Goal: Transaction & Acquisition: Purchase product/service

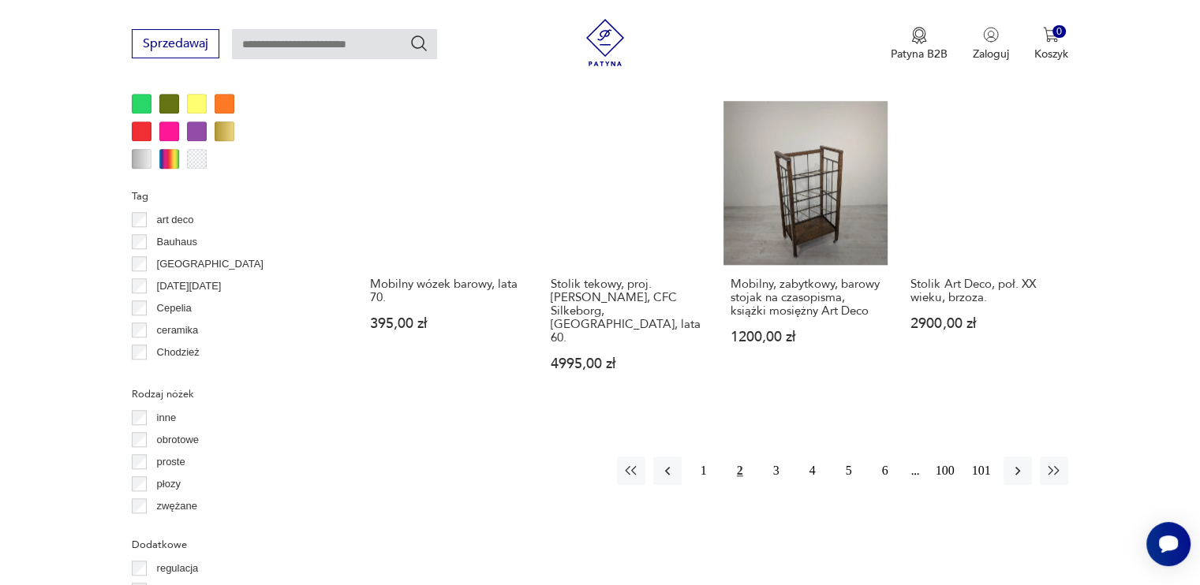
scroll to position [1533, 0]
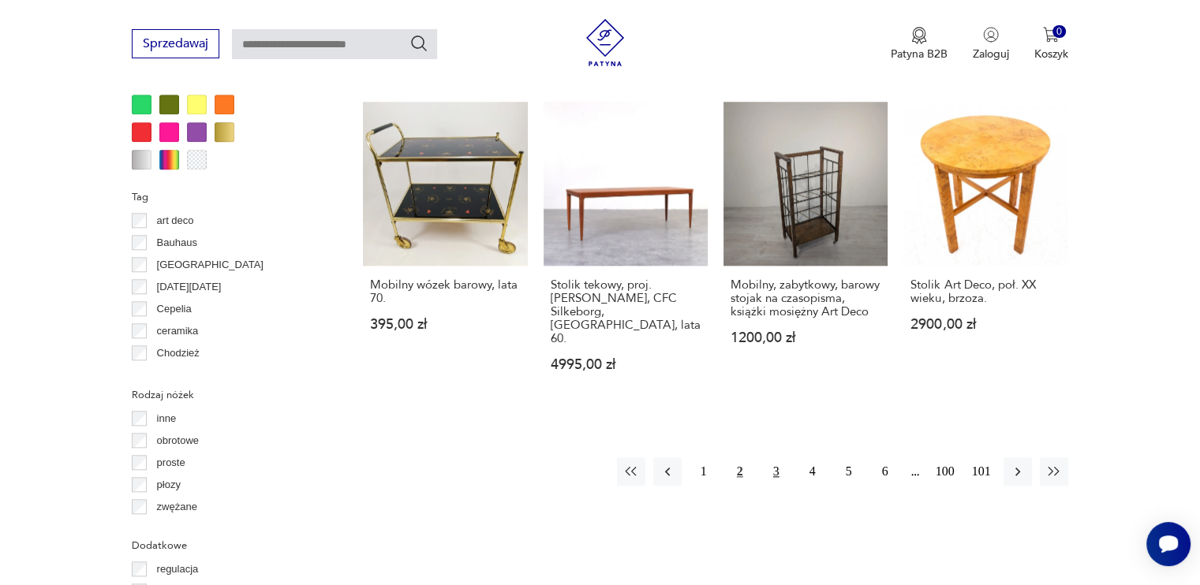
click at [774, 458] on button "3" at bounding box center [776, 472] width 28 height 28
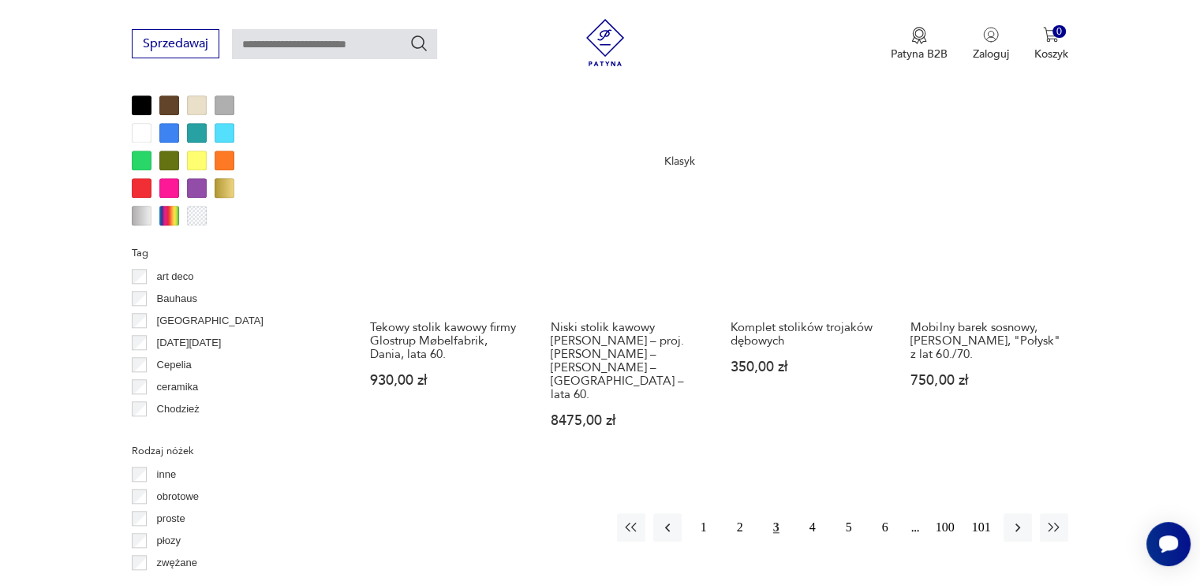
scroll to position [1474, 0]
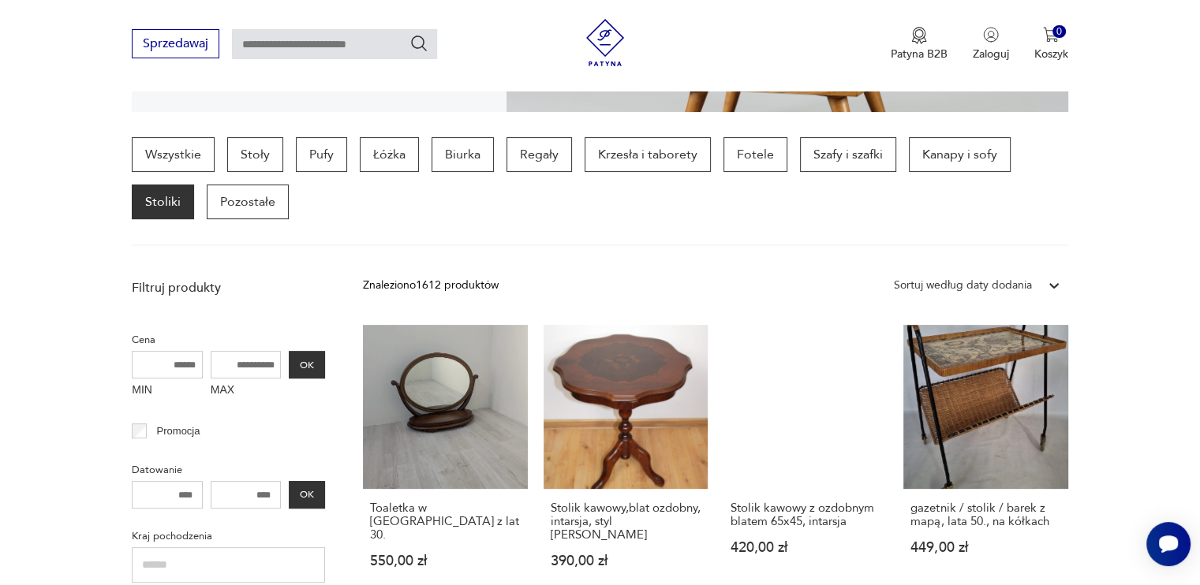
scroll to position [379, 0]
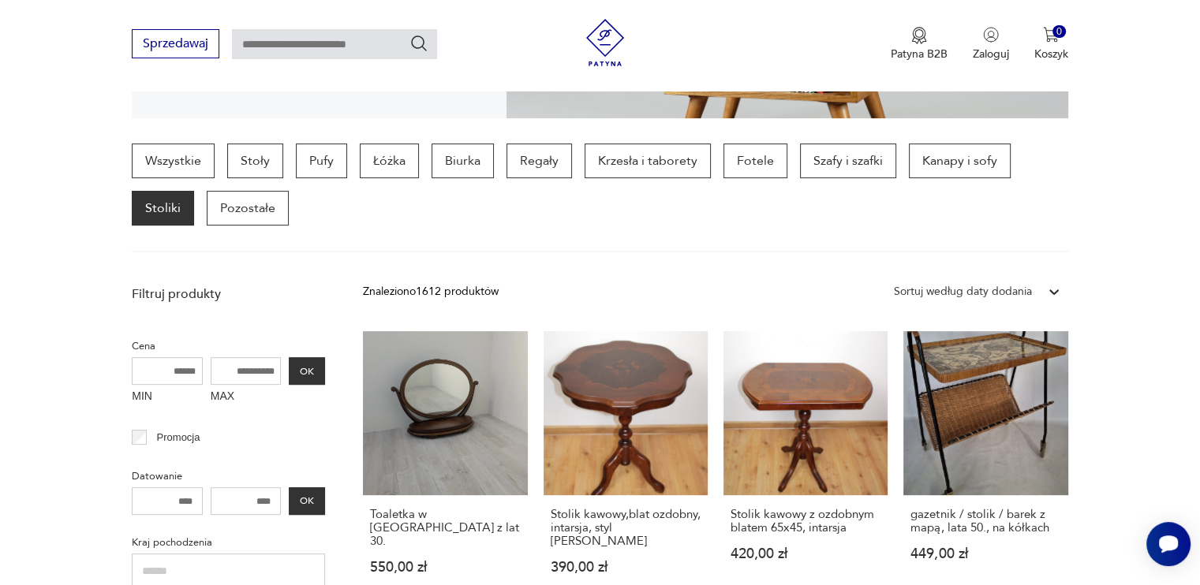
click at [250, 372] on input "MAX" at bounding box center [246, 371] width 71 height 28
type input "***"
click at [316, 367] on button "OK" at bounding box center [307, 371] width 36 height 28
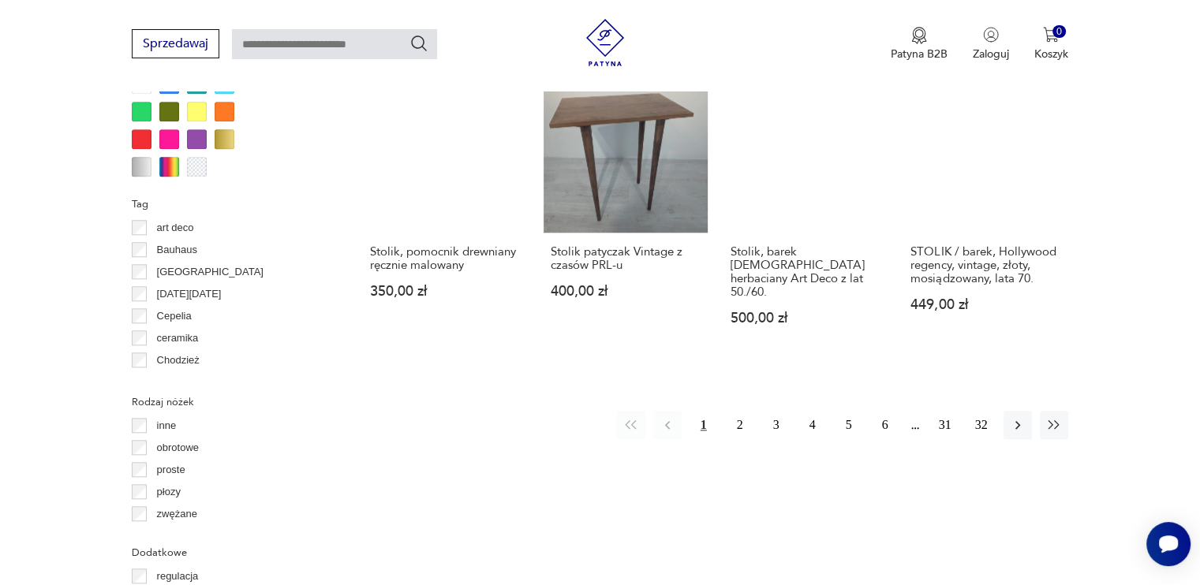
scroll to position [1525, 0]
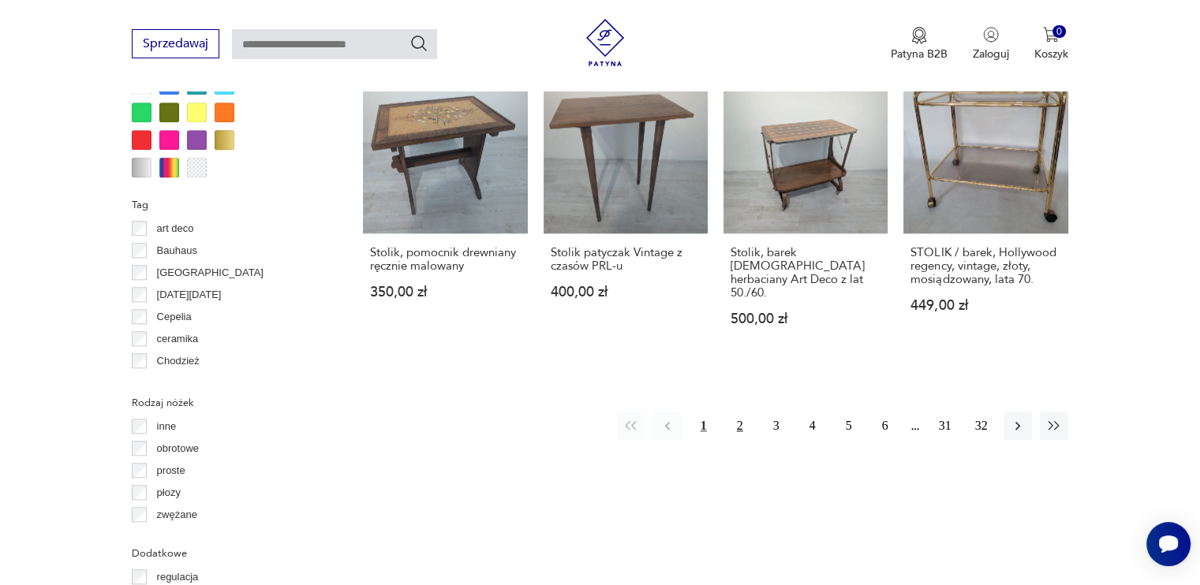
click at [747, 414] on button "2" at bounding box center [740, 426] width 28 height 28
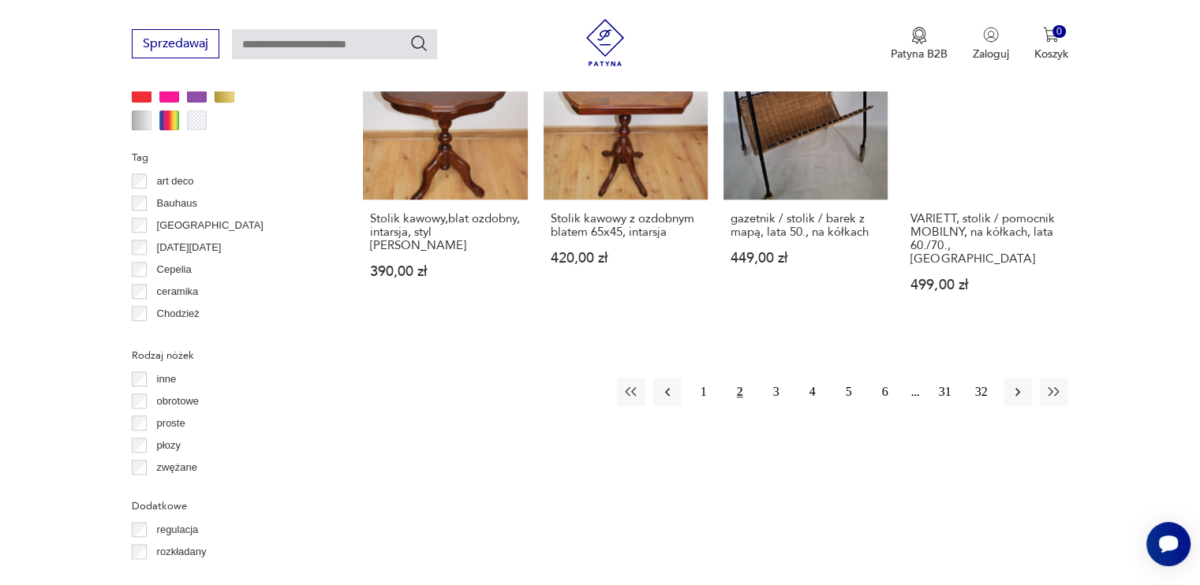
scroll to position [1573, 0]
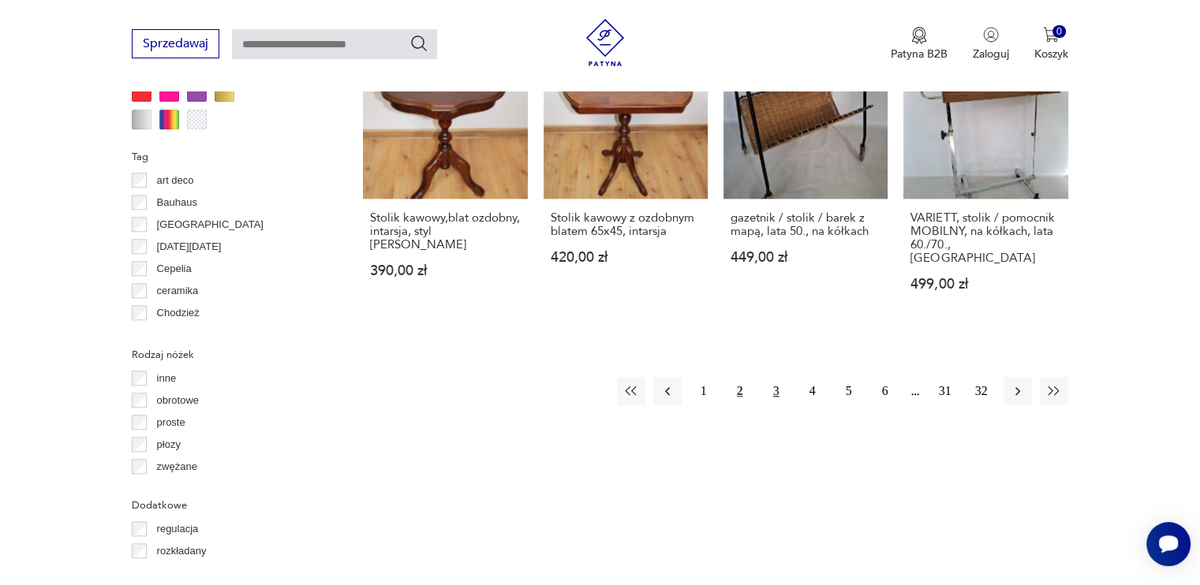
click at [776, 377] on button "3" at bounding box center [776, 391] width 28 height 28
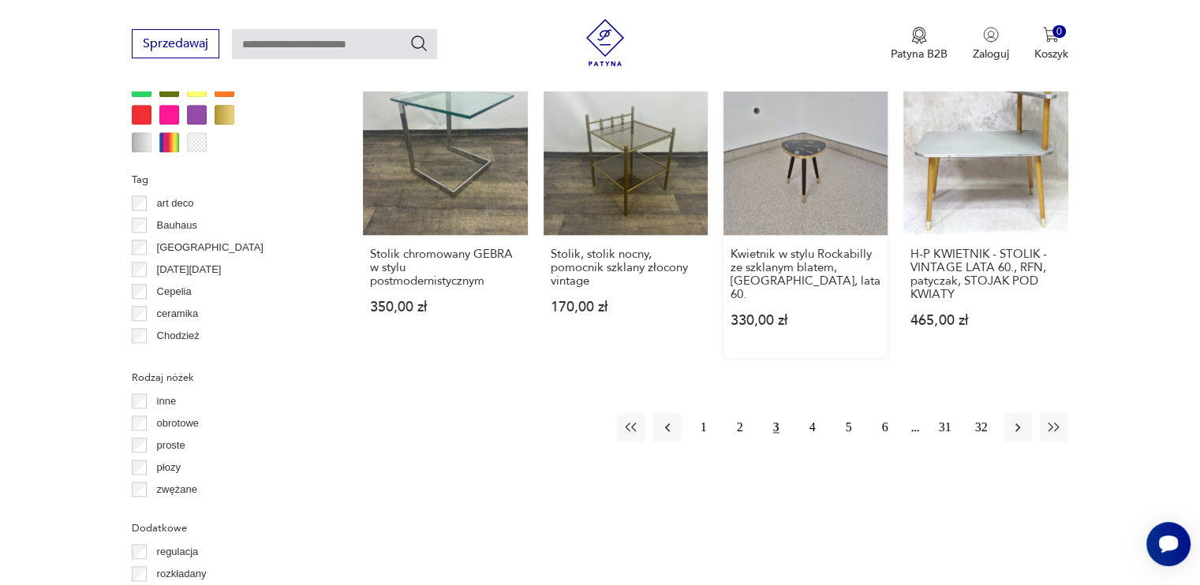
scroll to position [1554, 0]
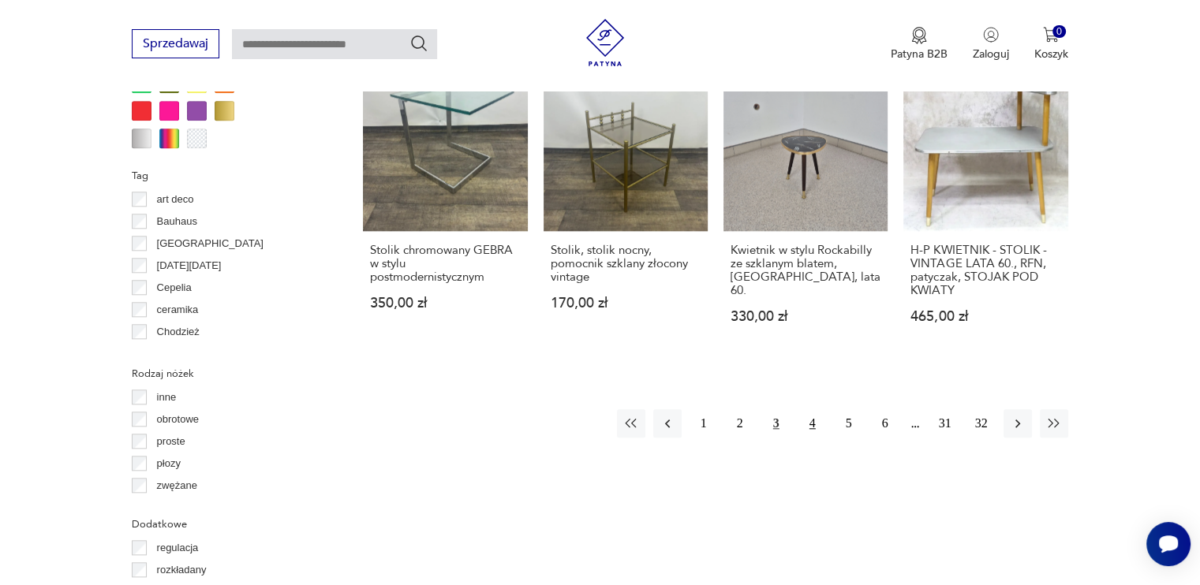
click at [808, 436] on button "4" at bounding box center [812, 423] width 28 height 28
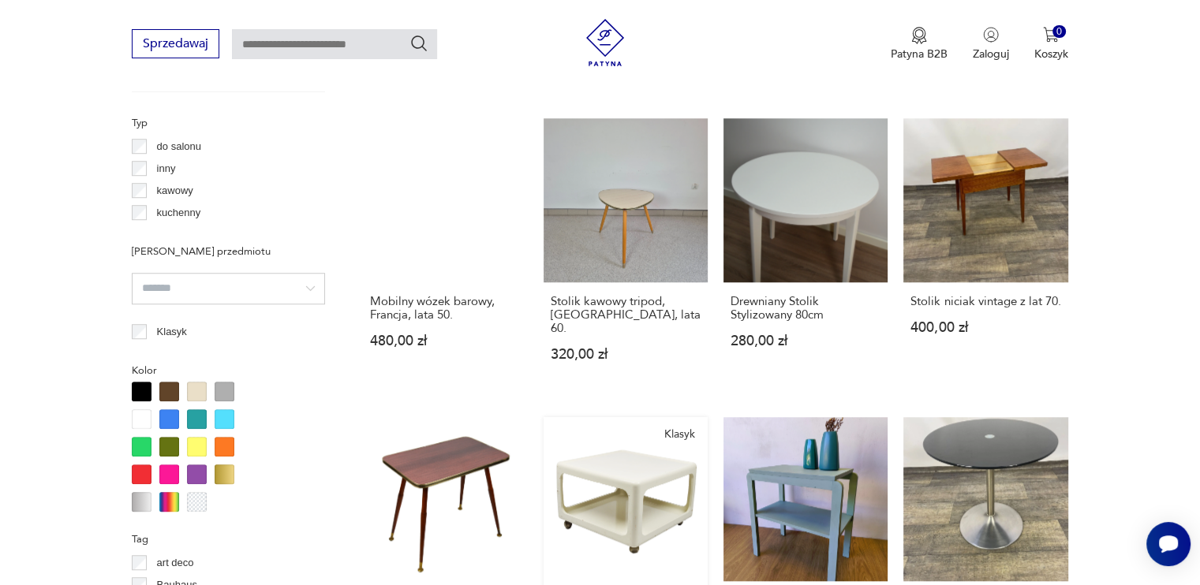
scroll to position [1478, 0]
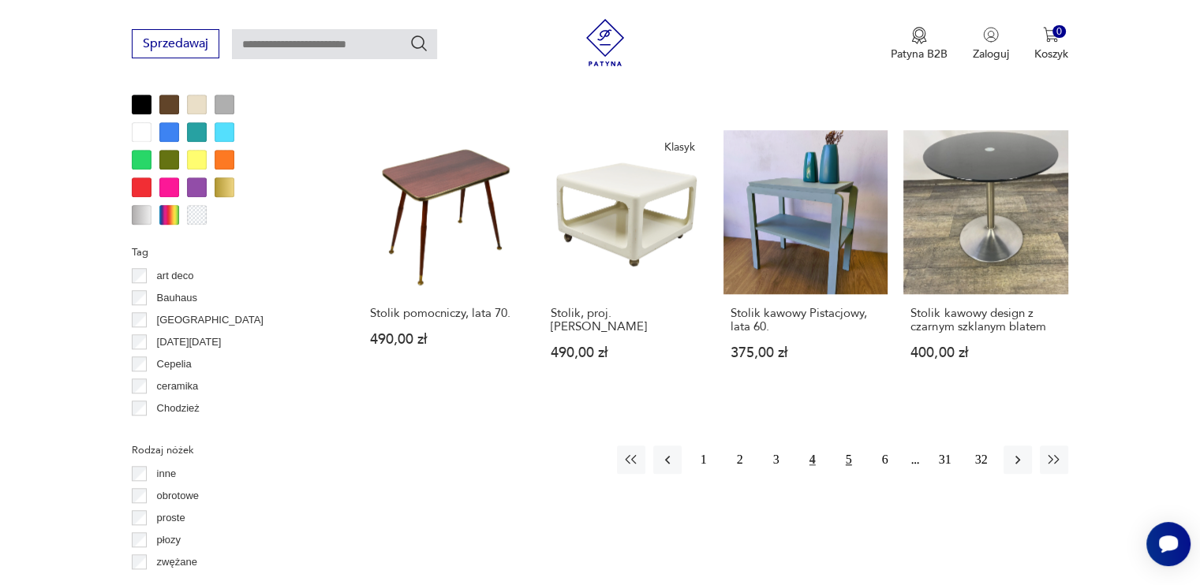
click at [845, 451] on button "5" at bounding box center [849, 460] width 28 height 28
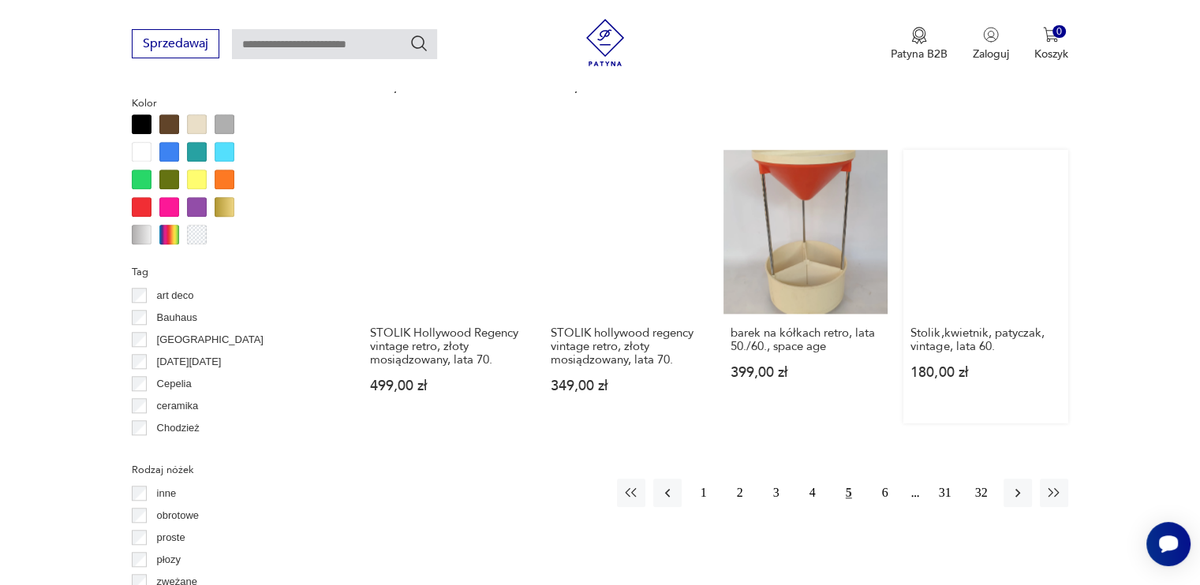
scroll to position [1460, 0]
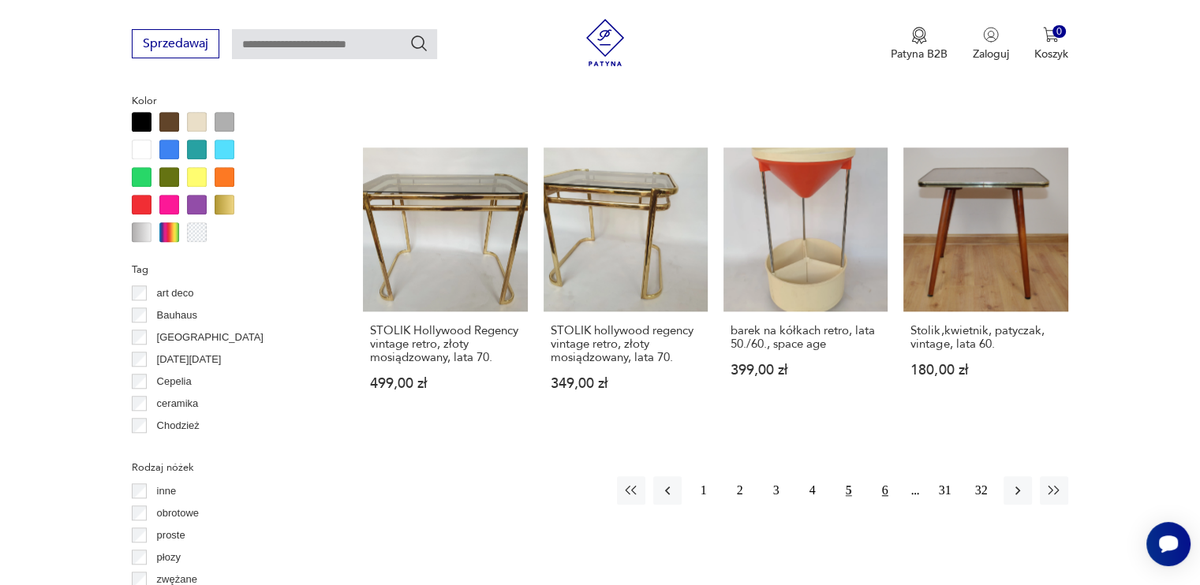
click at [880, 492] on button "6" at bounding box center [885, 491] width 28 height 28
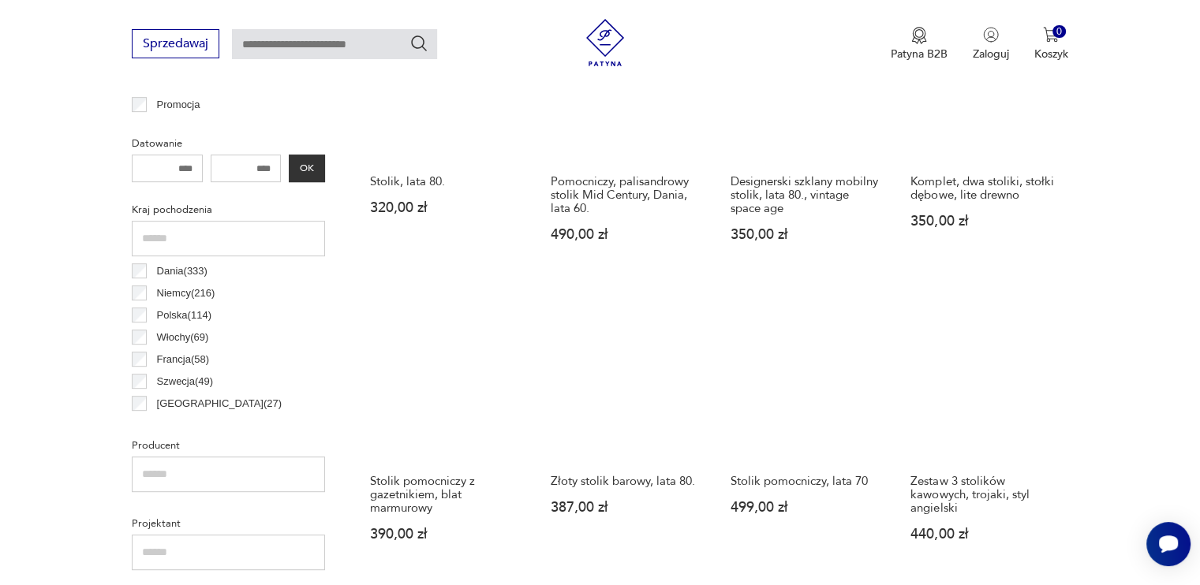
scroll to position [712, 0]
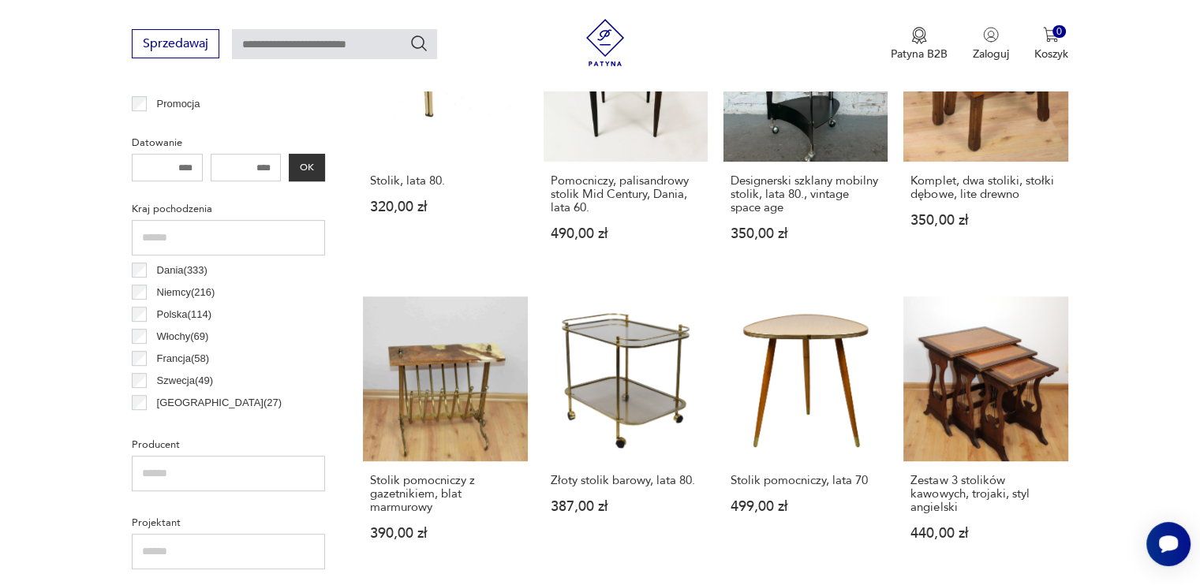
click at [880, 492] on div "Stolik pomocniczy, lata 70 499,00 zł" at bounding box center [805, 503] width 164 height 83
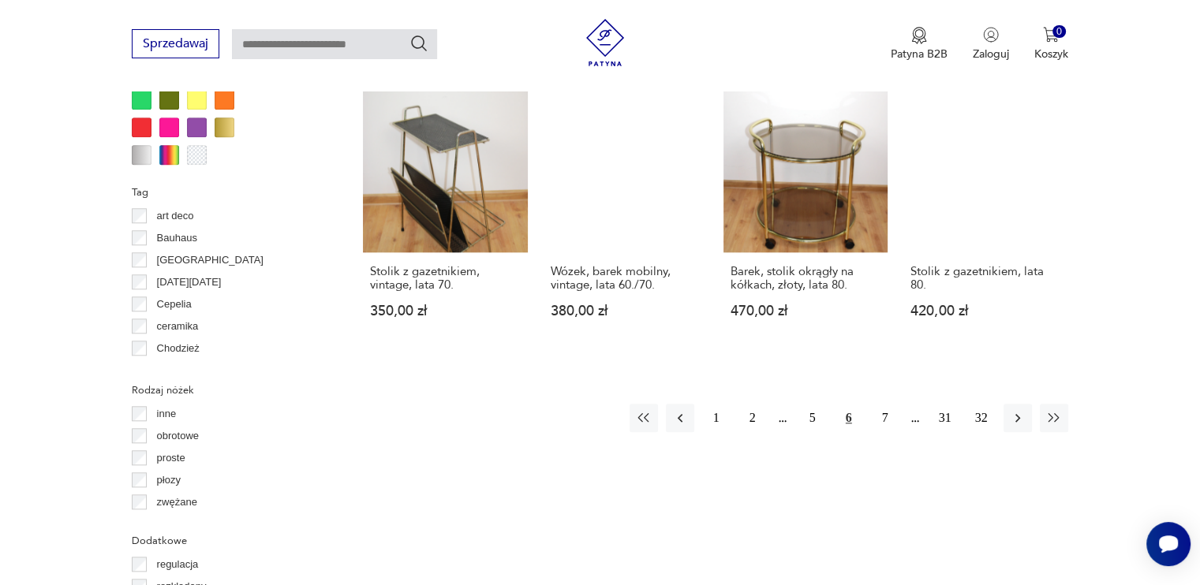
scroll to position [1544, 0]
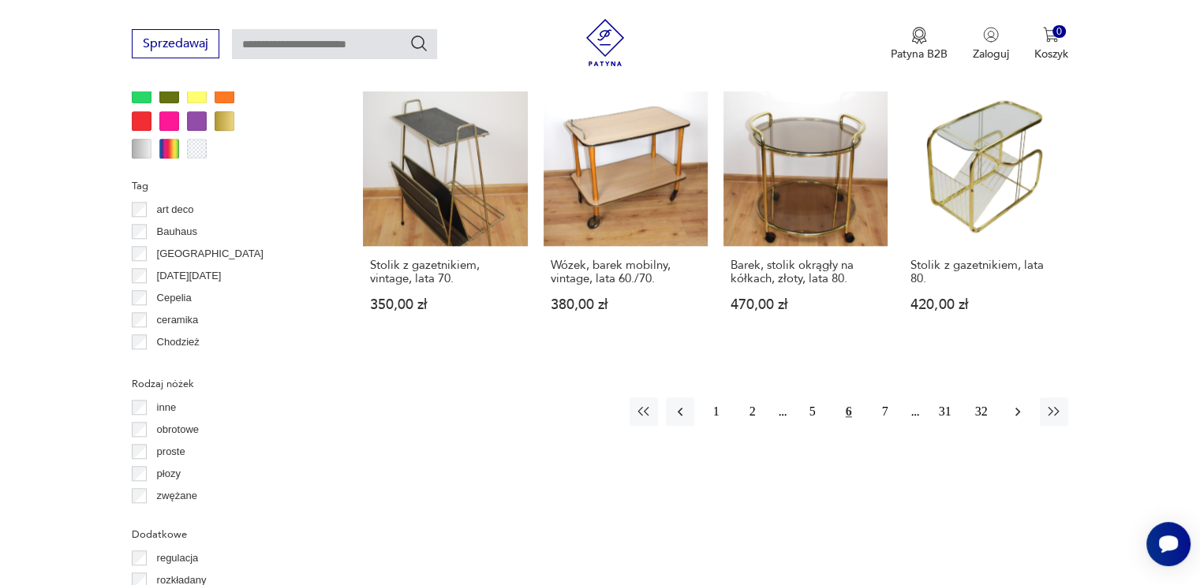
click at [1019, 404] on icon "button" at bounding box center [1018, 412] width 16 height 16
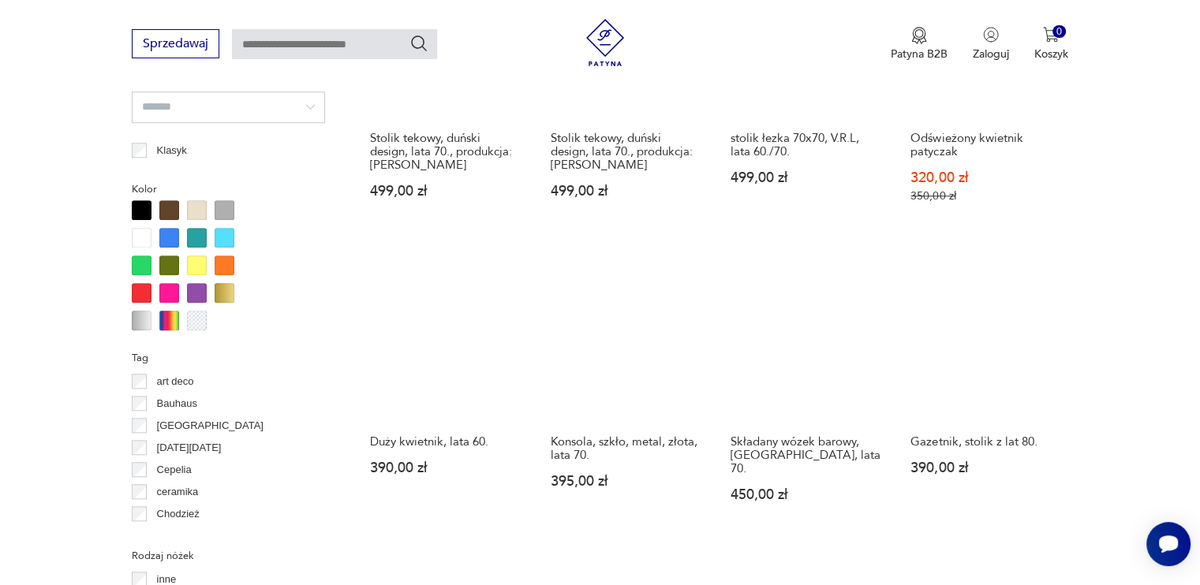
scroll to position [1491, 0]
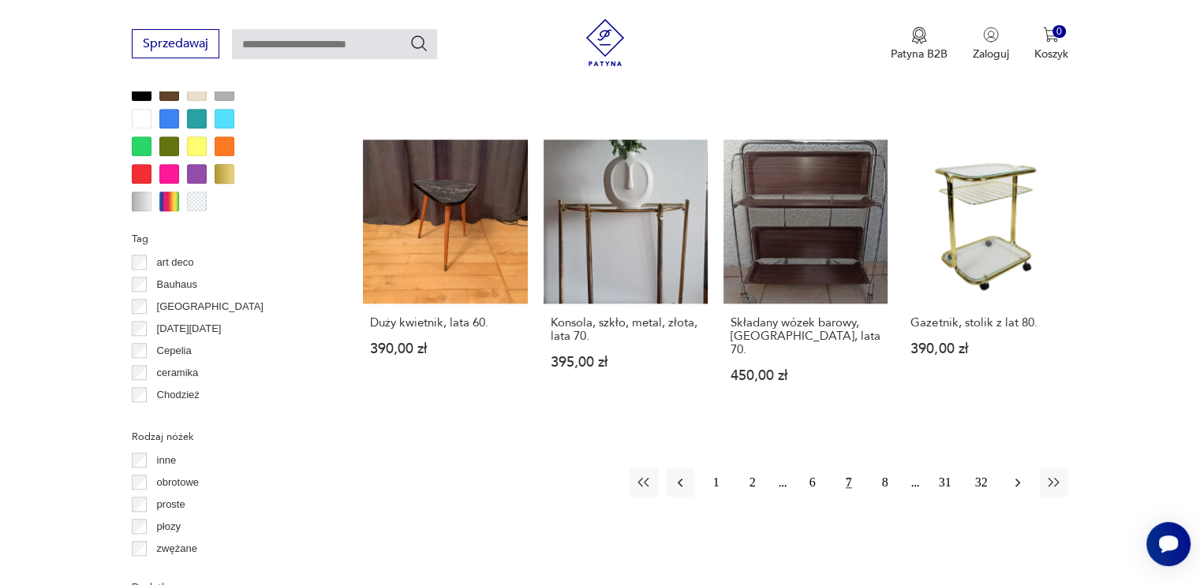
click at [1017, 475] on icon "button" at bounding box center [1018, 483] width 16 height 16
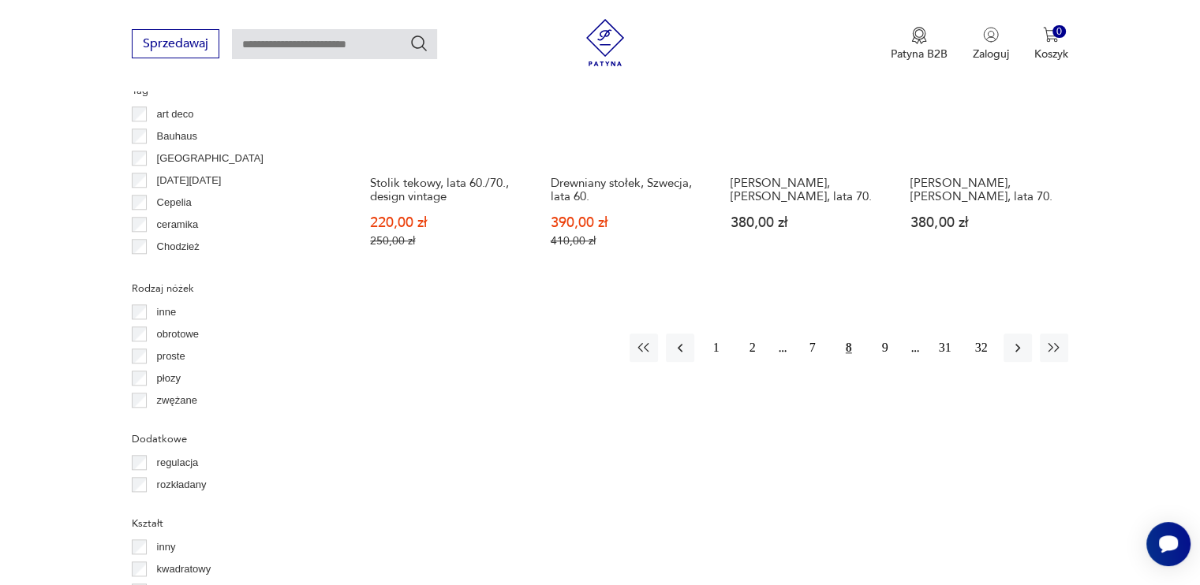
scroll to position [1646, 0]
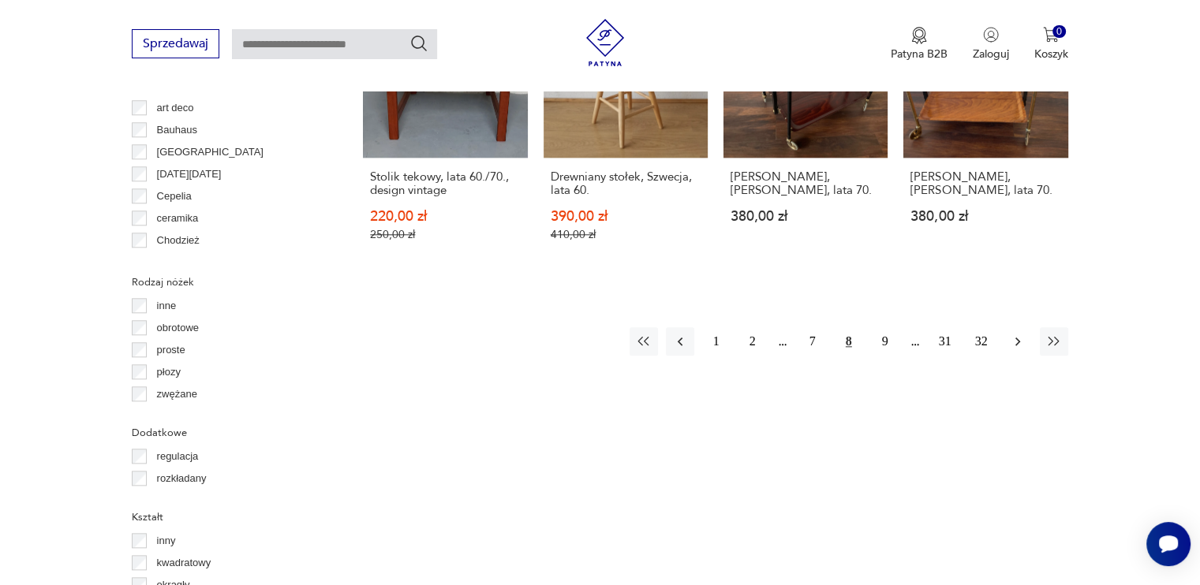
click at [1022, 334] on icon "button" at bounding box center [1018, 342] width 16 height 16
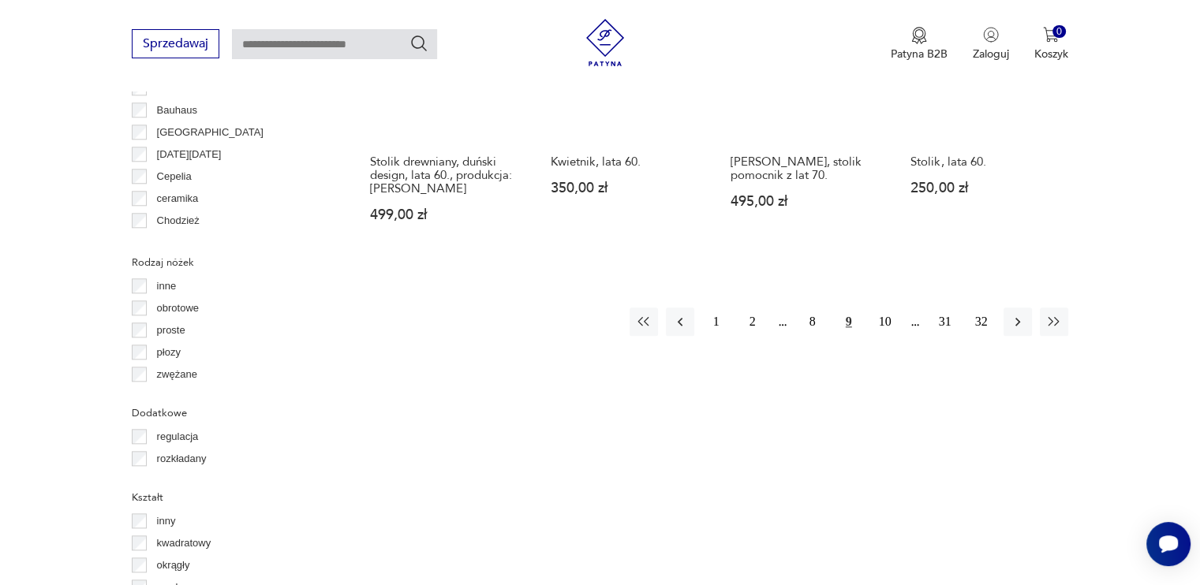
scroll to position [1659, 0]
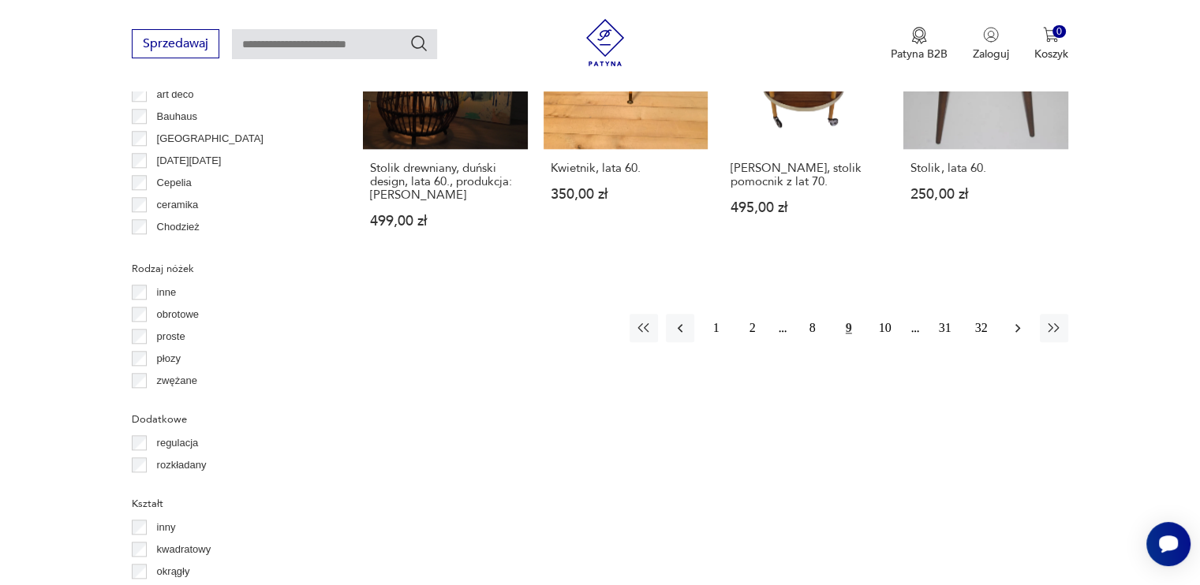
click at [1013, 320] on icon "button" at bounding box center [1018, 328] width 16 height 16
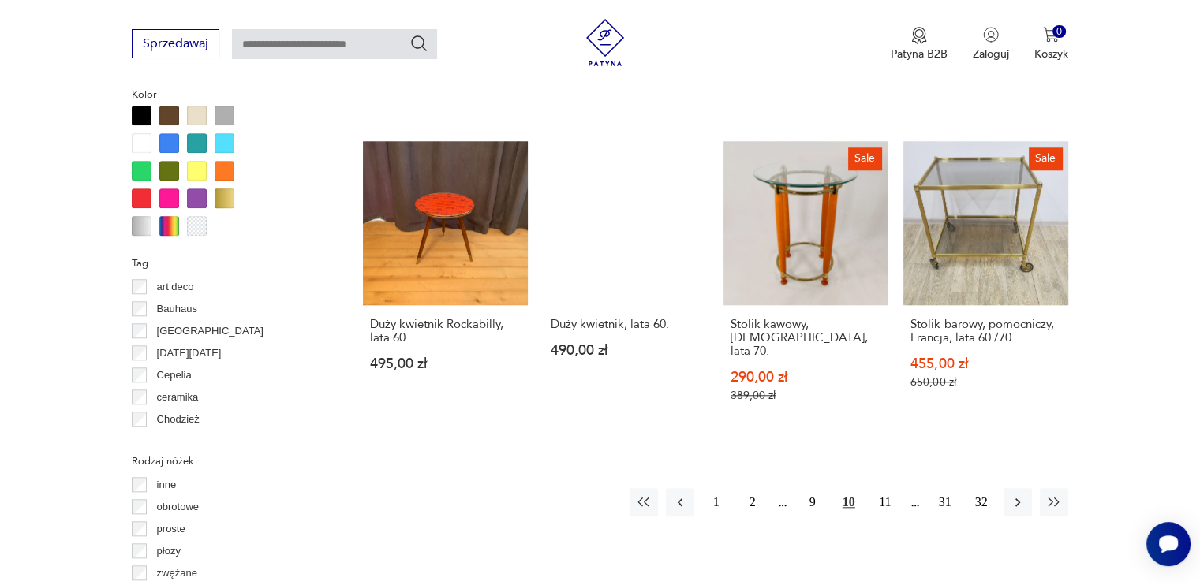
scroll to position [1468, 0]
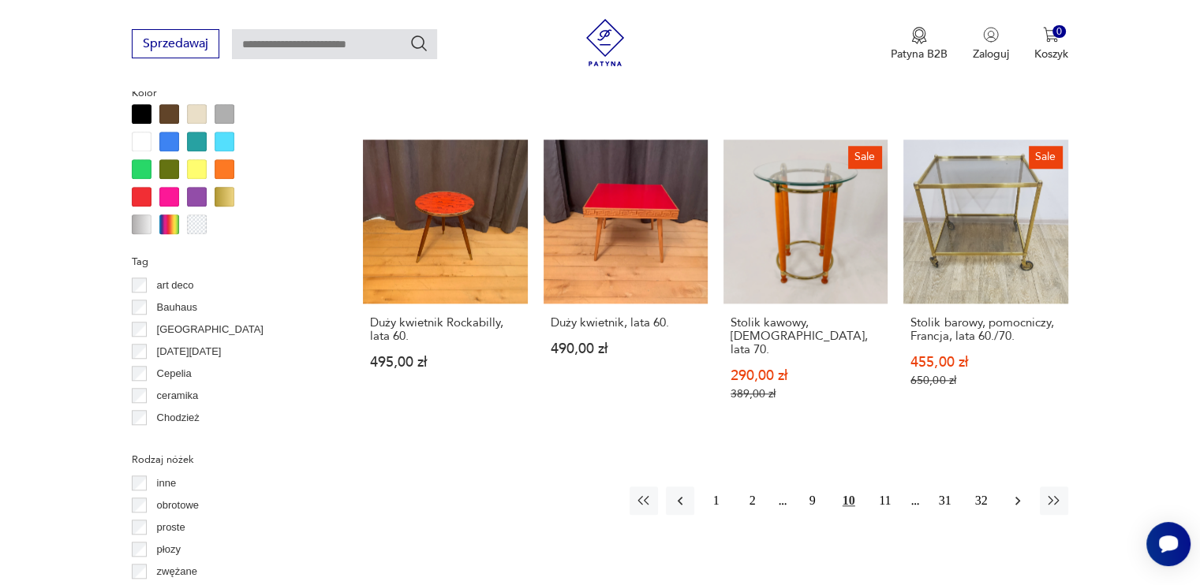
click at [1011, 493] on icon "button" at bounding box center [1018, 501] width 16 height 16
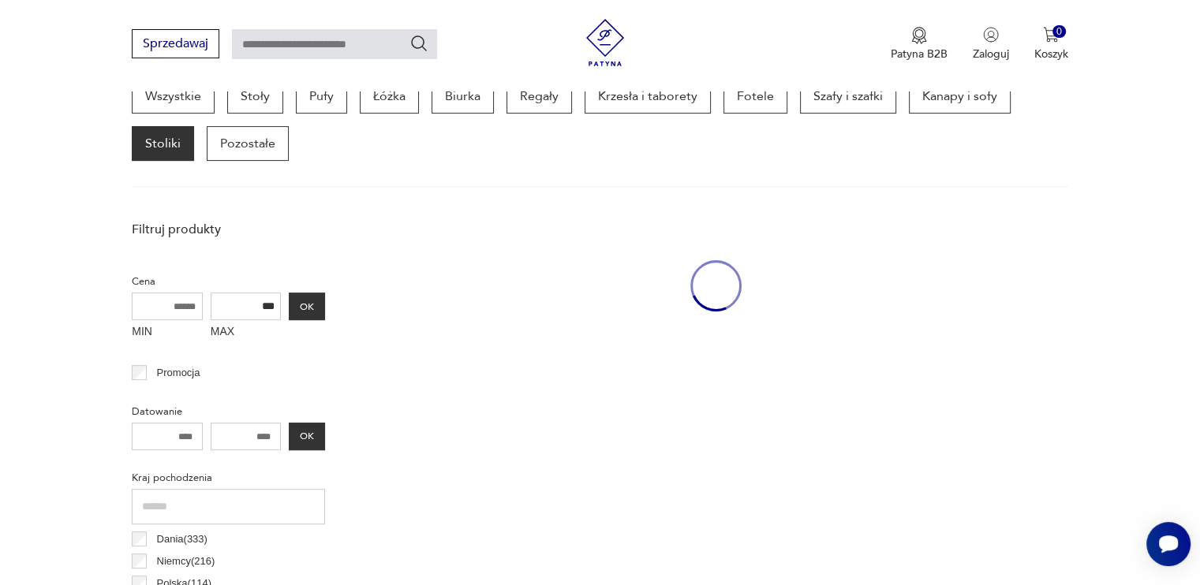
scroll to position [418, 0]
